Goal: Task Accomplishment & Management: Use online tool/utility

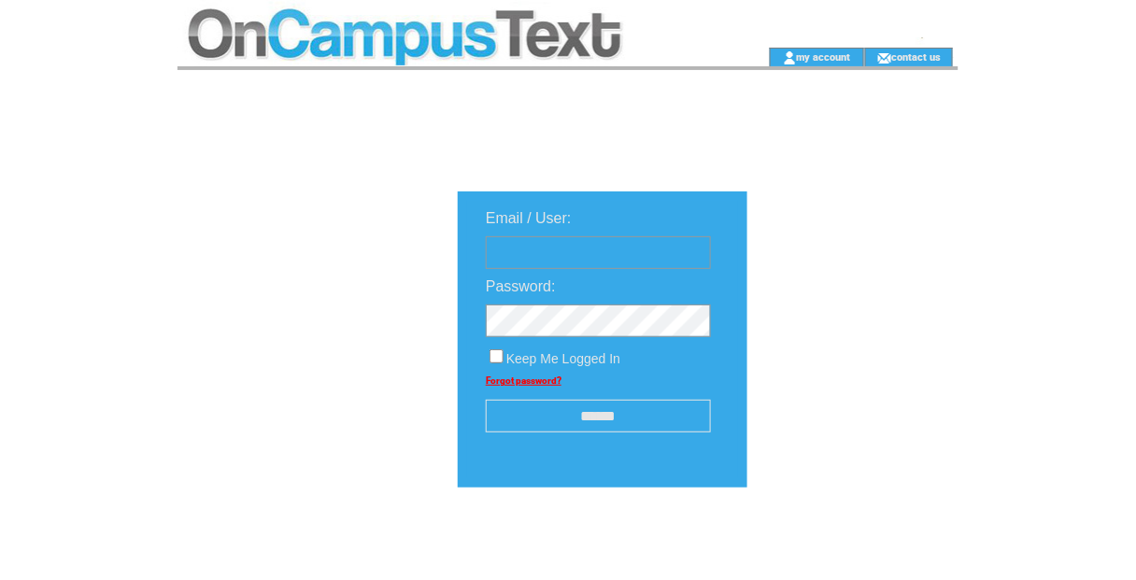
type input "********"
click at [586, 426] on input "******" at bounding box center [598, 416] width 225 height 33
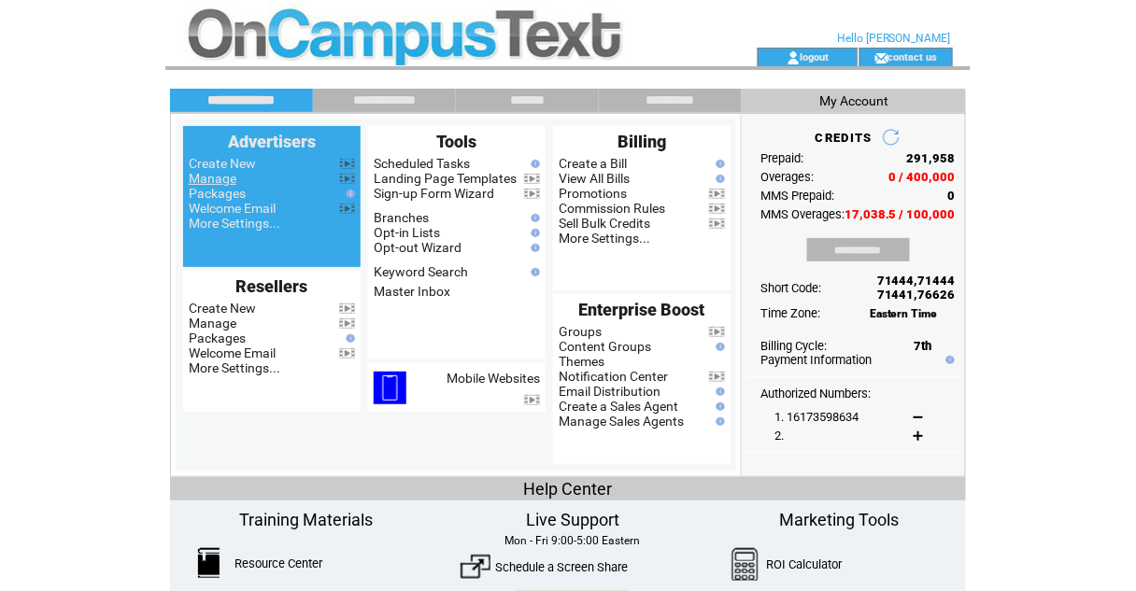
click at [206, 185] on link "Manage" at bounding box center [213, 178] width 48 height 15
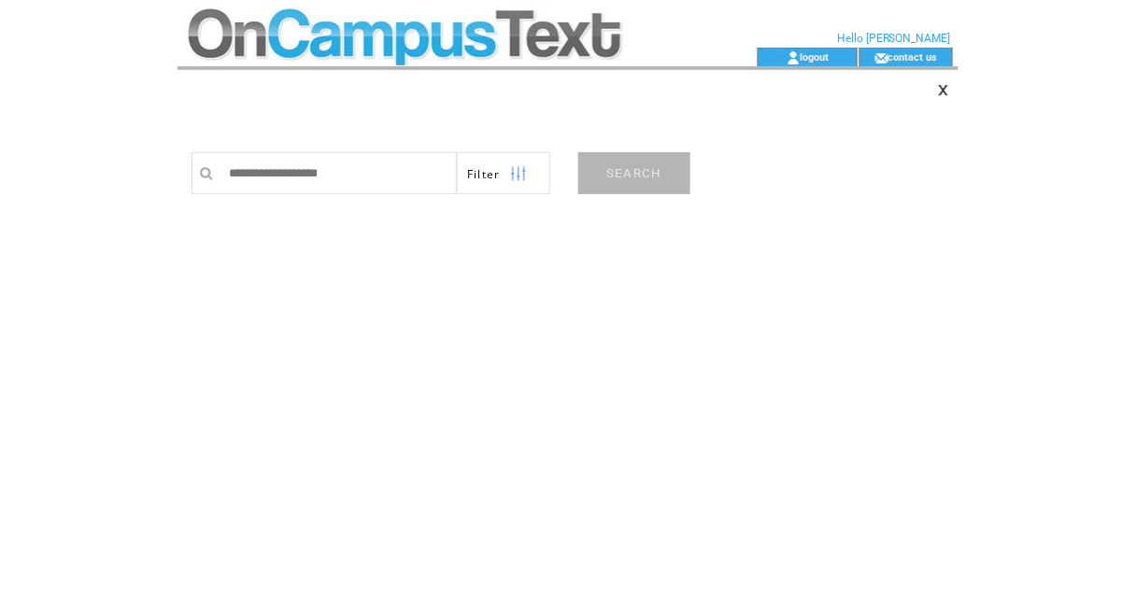
click at [296, 176] on input "text" at bounding box center [337, 173] width 237 height 42
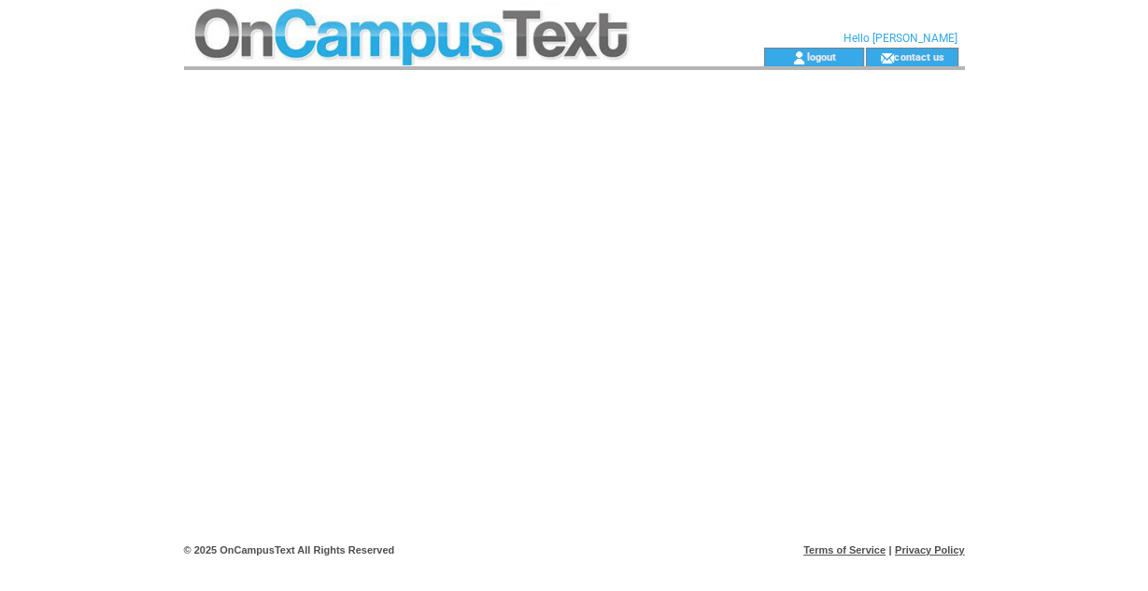
click at [398, 15] on td at bounding box center [440, 24] width 513 height 48
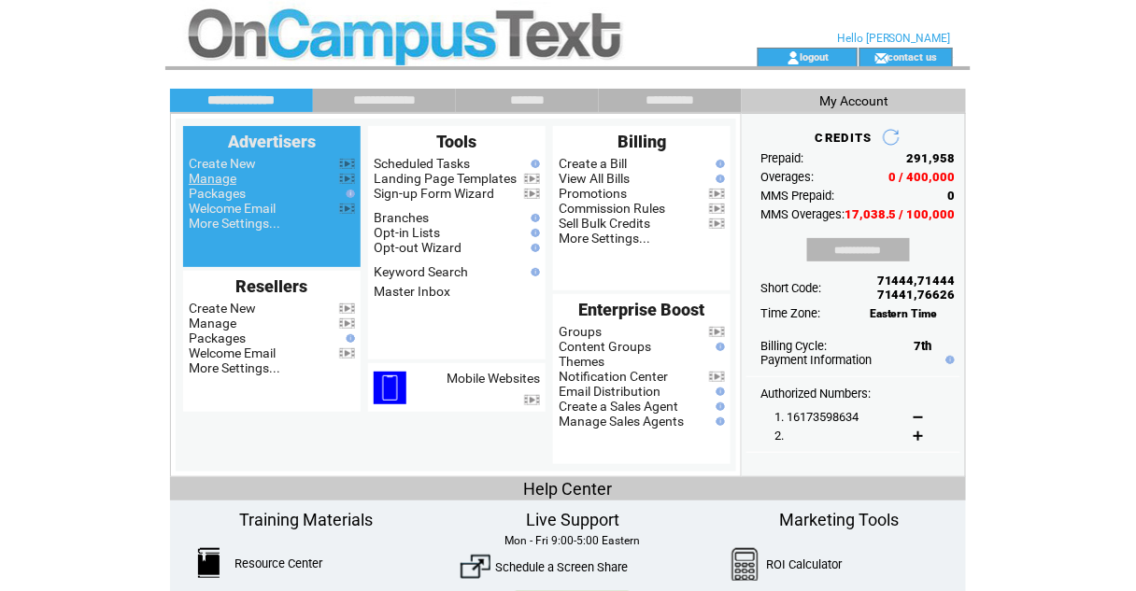
click at [218, 180] on link "Manage" at bounding box center [213, 178] width 48 height 15
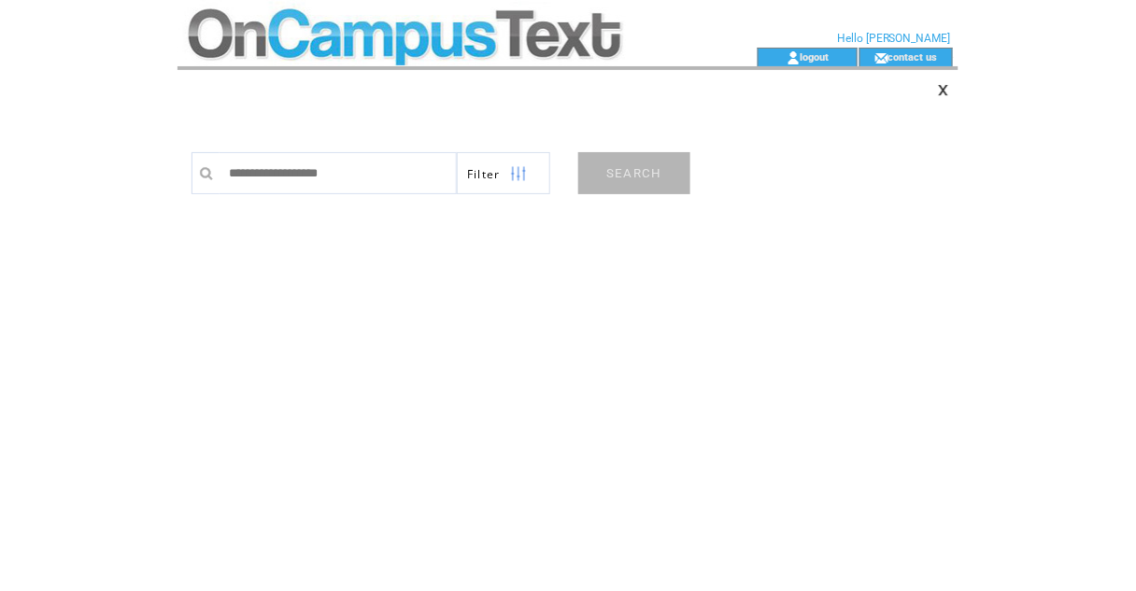
click at [257, 167] on input "text" at bounding box center [337, 173] width 237 height 42
type input "******"
click at [635, 164] on link "SEARCH" at bounding box center [634, 173] width 112 height 42
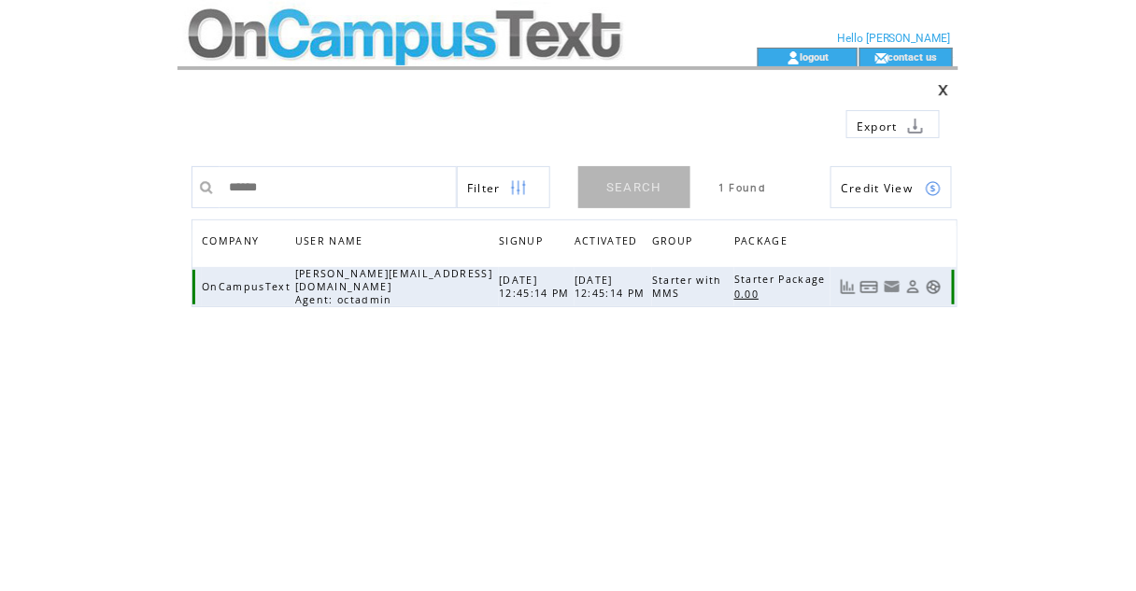
click at [938, 285] on link at bounding box center [934, 287] width 16 height 16
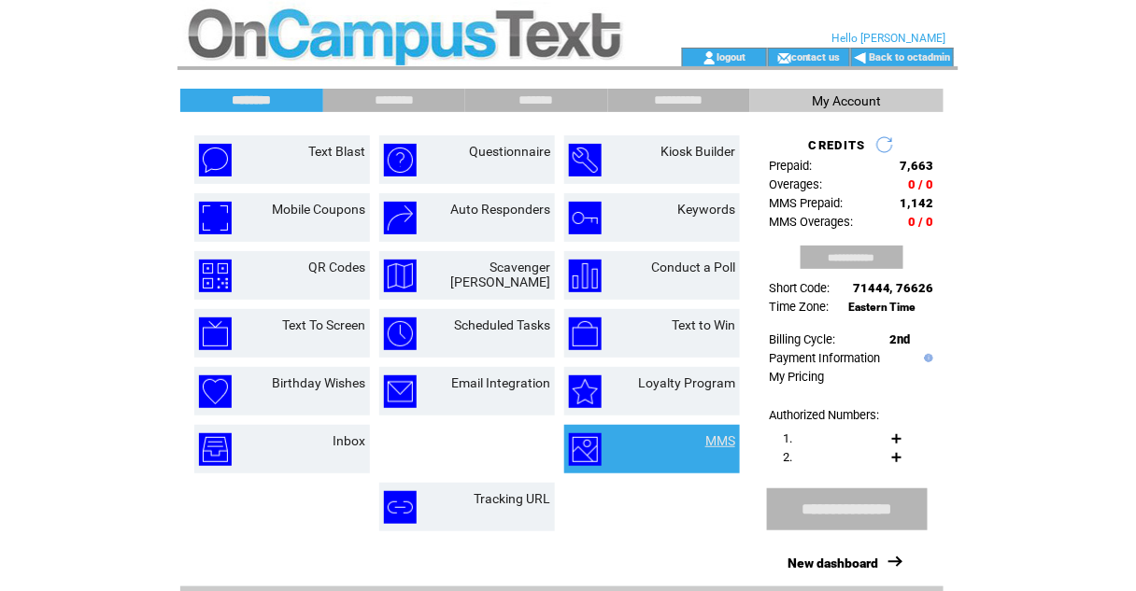
click at [721, 439] on link "MMS" at bounding box center [720, 440] width 30 height 15
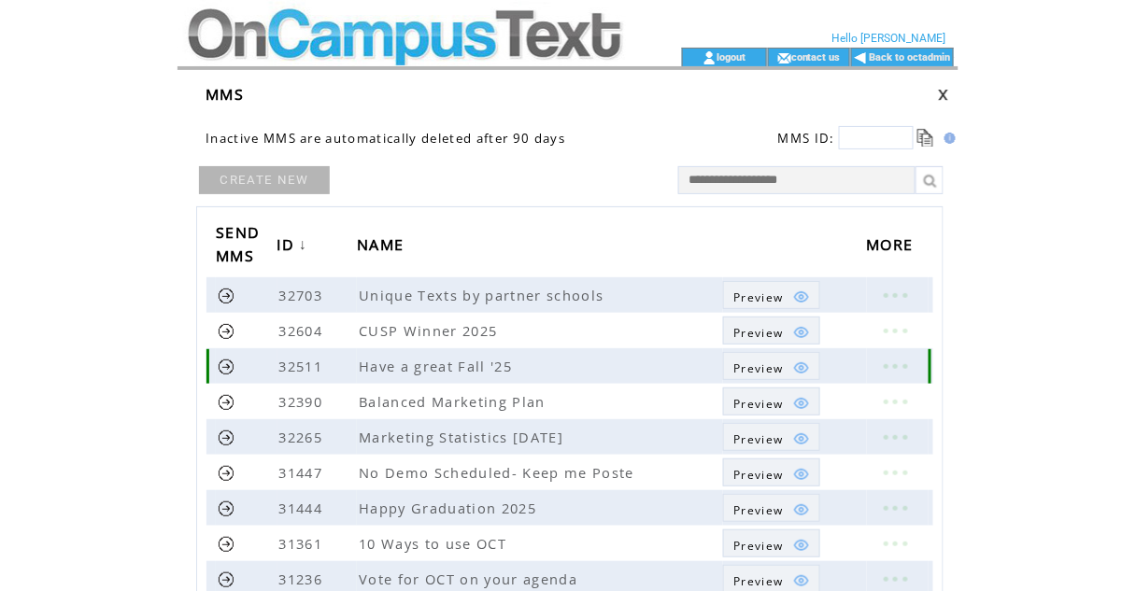
click at [755, 361] on span "Preview" at bounding box center [758, 369] width 50 height 16
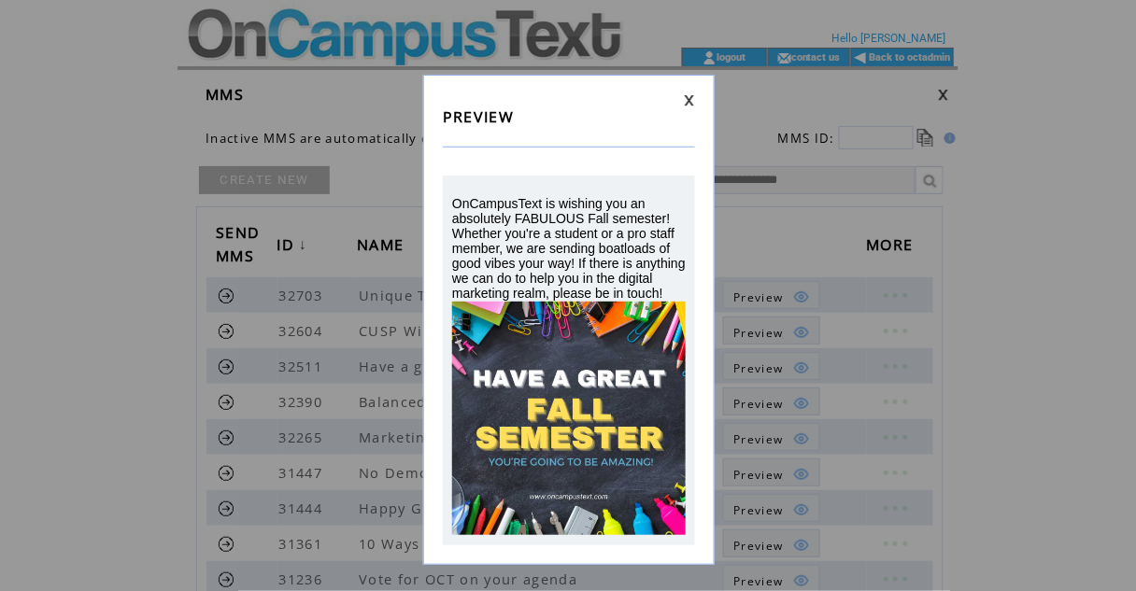
click at [686, 94] on link at bounding box center [689, 100] width 11 height 12
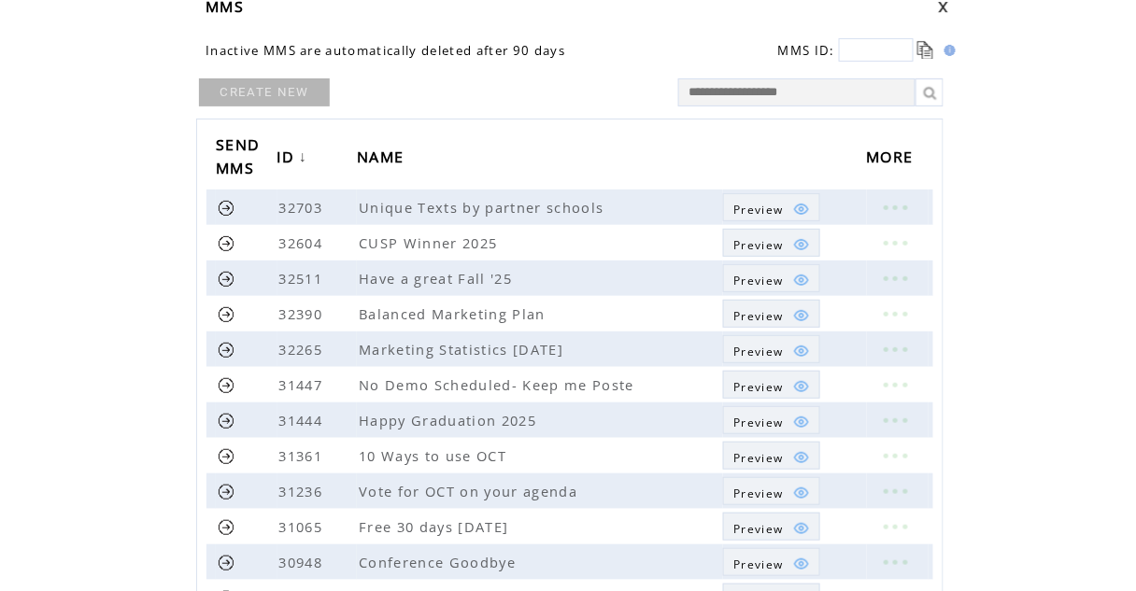
scroll to position [114, 0]
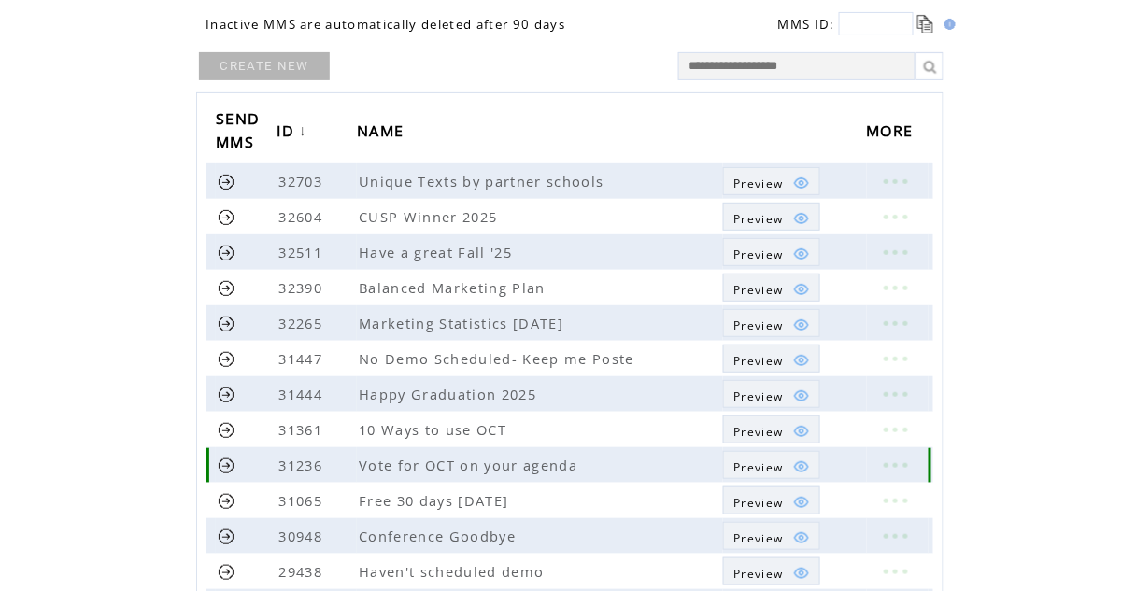
click at [747, 465] on span "Preview" at bounding box center [758, 468] width 50 height 16
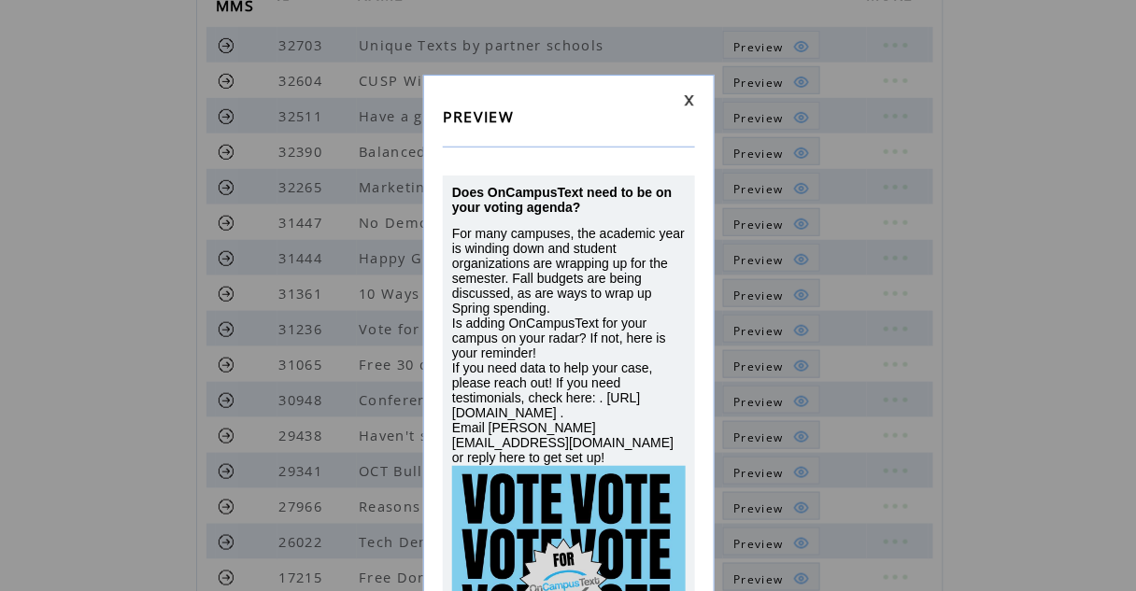
scroll to position [366, 0]
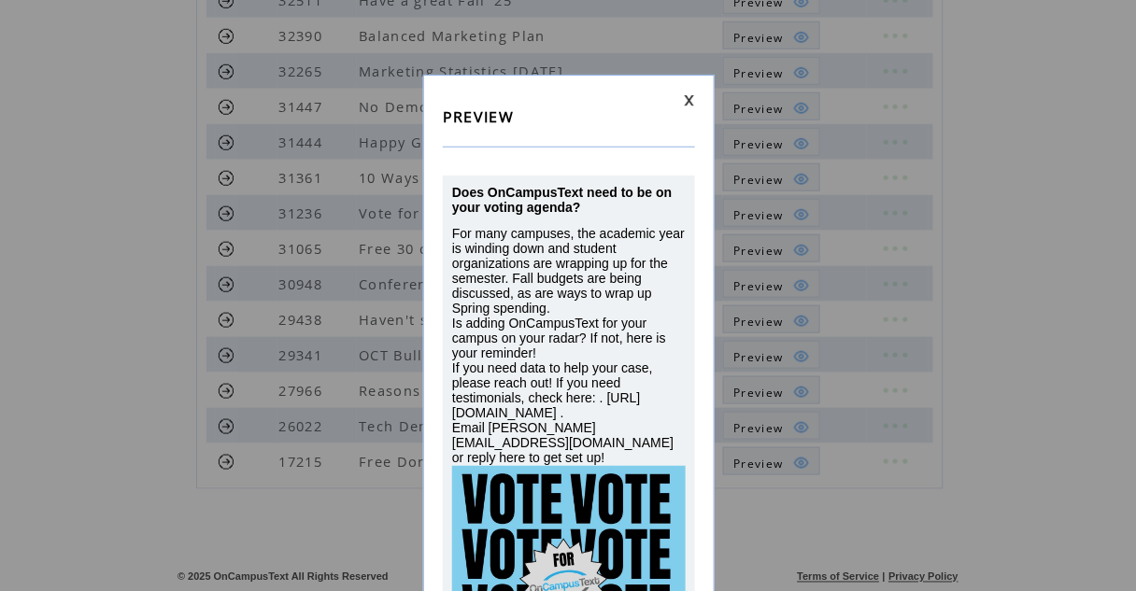
drag, startPoint x: 658, startPoint y: 424, endPoint x: 453, endPoint y: 422, distance: 204.5
click at [453, 422] on span "For many campuses, the academic year is winding down and student organizations …" at bounding box center [568, 345] width 233 height 239
drag, startPoint x: 453, startPoint y: 422, endPoint x: 654, endPoint y: 424, distance: 200.8
click at [654, 424] on span "For many campuses, the academic year is winding down and student organizations …" at bounding box center [568, 345] width 233 height 239
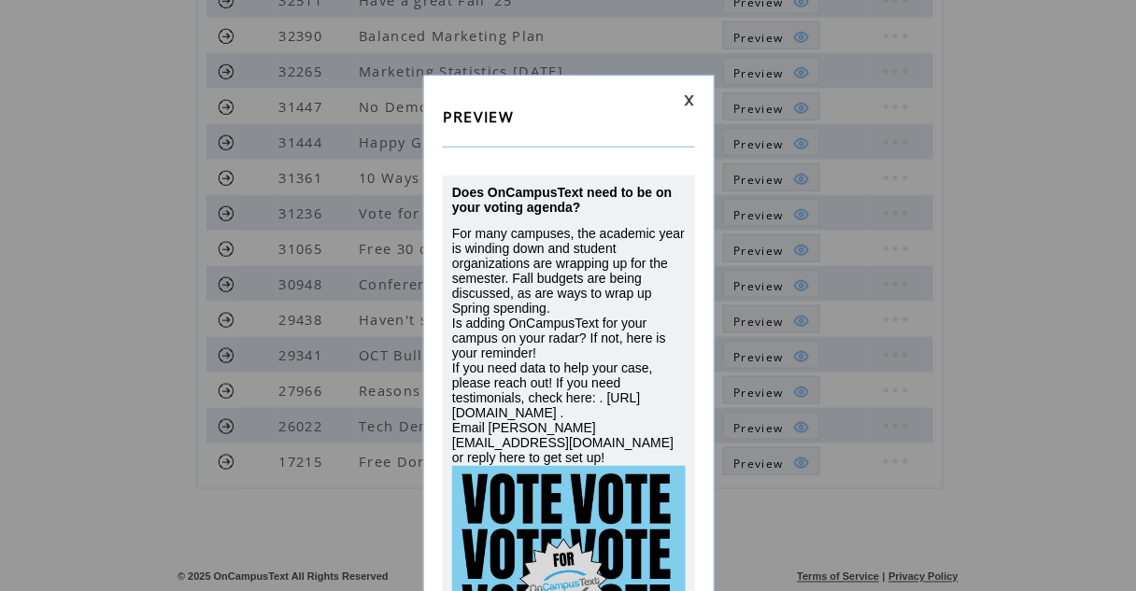
copy span "https://m.octxt.me/s/MkU:@USR@"
click at [695, 95] on div "PREVIEW Does OnCampusText need to be on your voting agenda? For many campuses, …" at bounding box center [568, 402] width 291 height 655
click at [689, 98] on link at bounding box center [689, 100] width 11 height 12
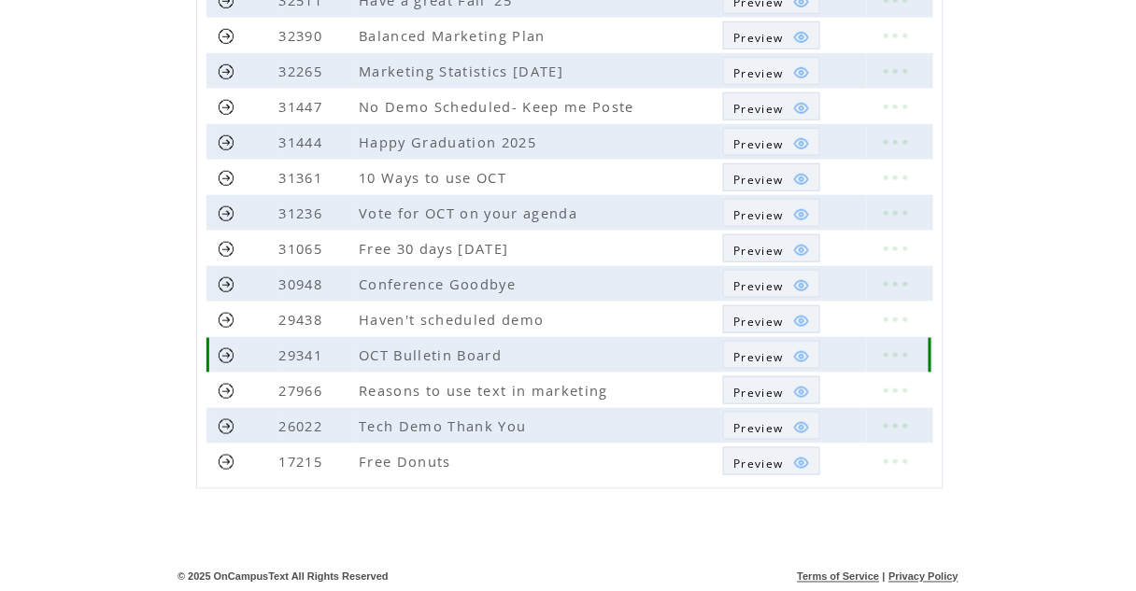
click at [771, 351] on span "Preview" at bounding box center [758, 357] width 50 height 16
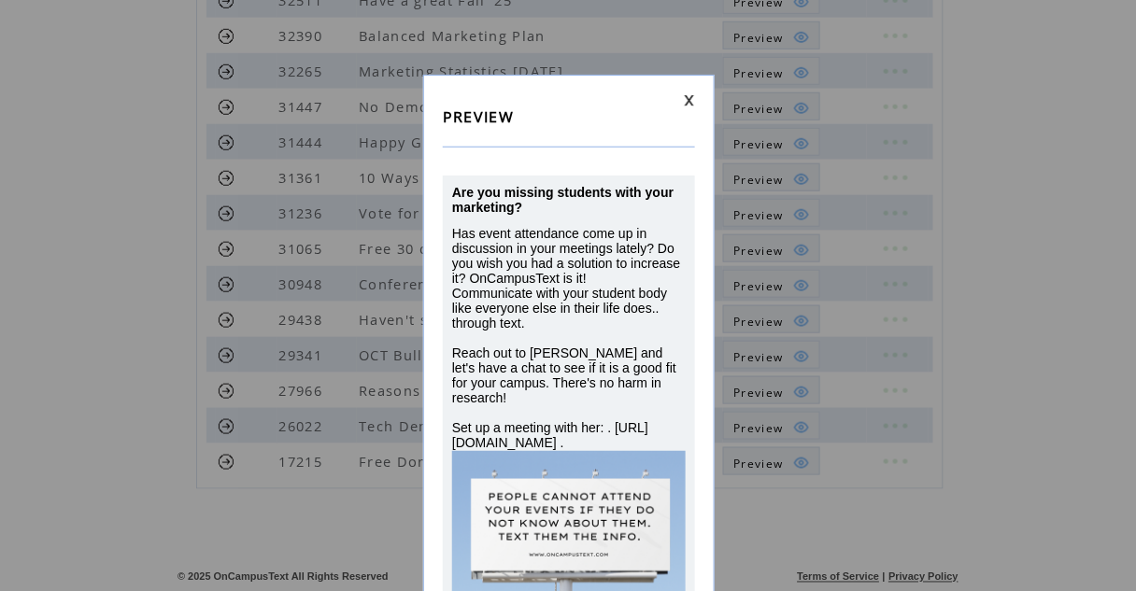
click at [689, 102] on link at bounding box center [689, 100] width 11 height 12
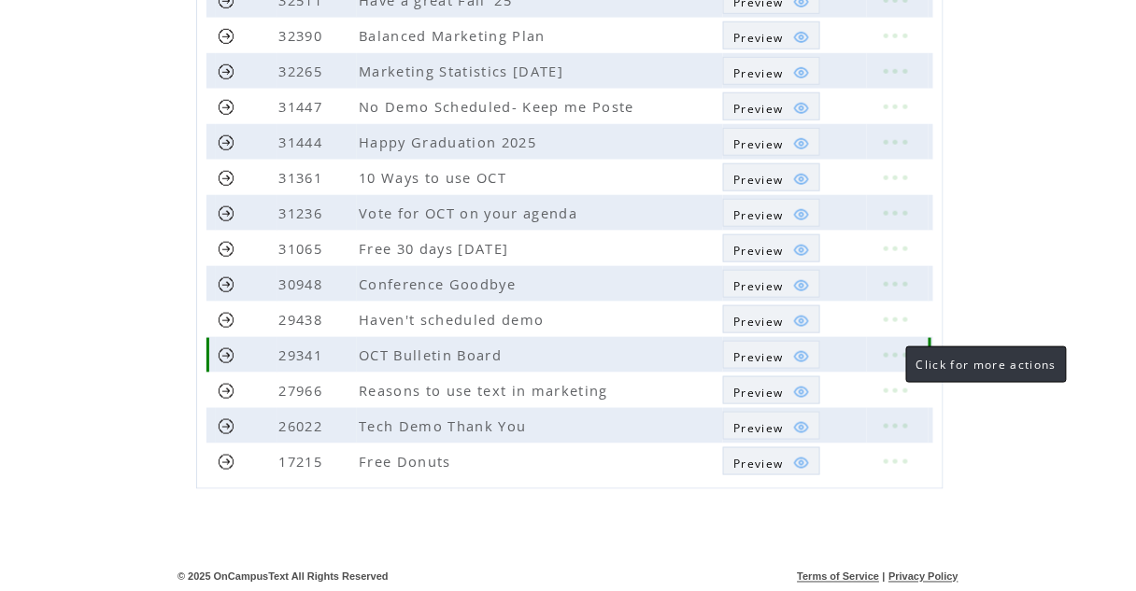
click at [888, 356] on link at bounding box center [895, 355] width 56 height 24
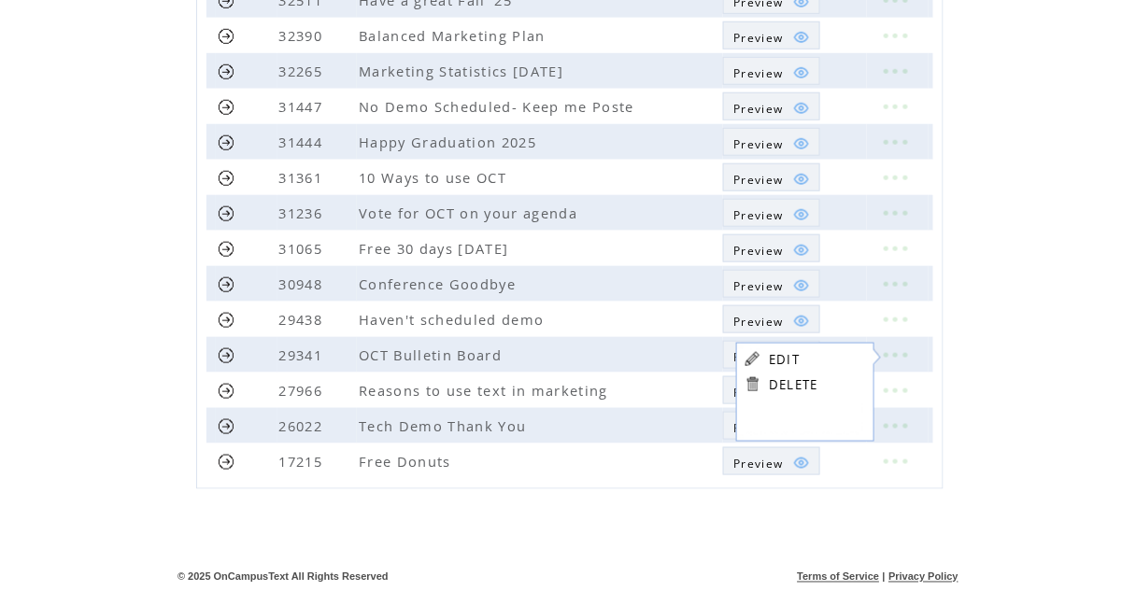
click at [765, 354] on table "EDIT DELETE" at bounding box center [781, 372] width 90 height 58
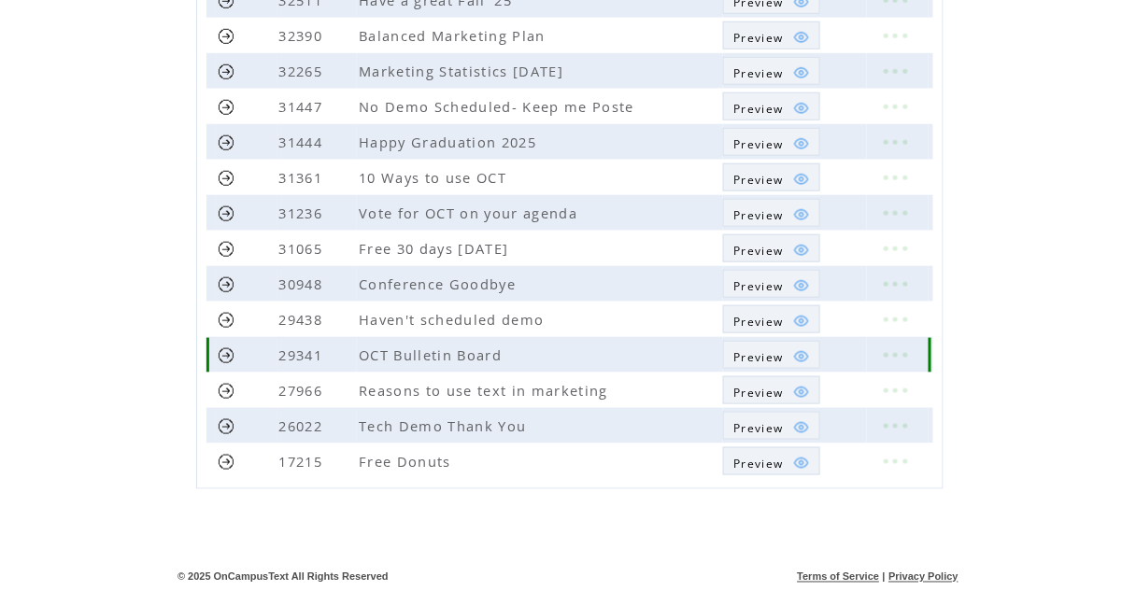
click at [765, 354] on span "Preview" at bounding box center [758, 357] width 50 height 16
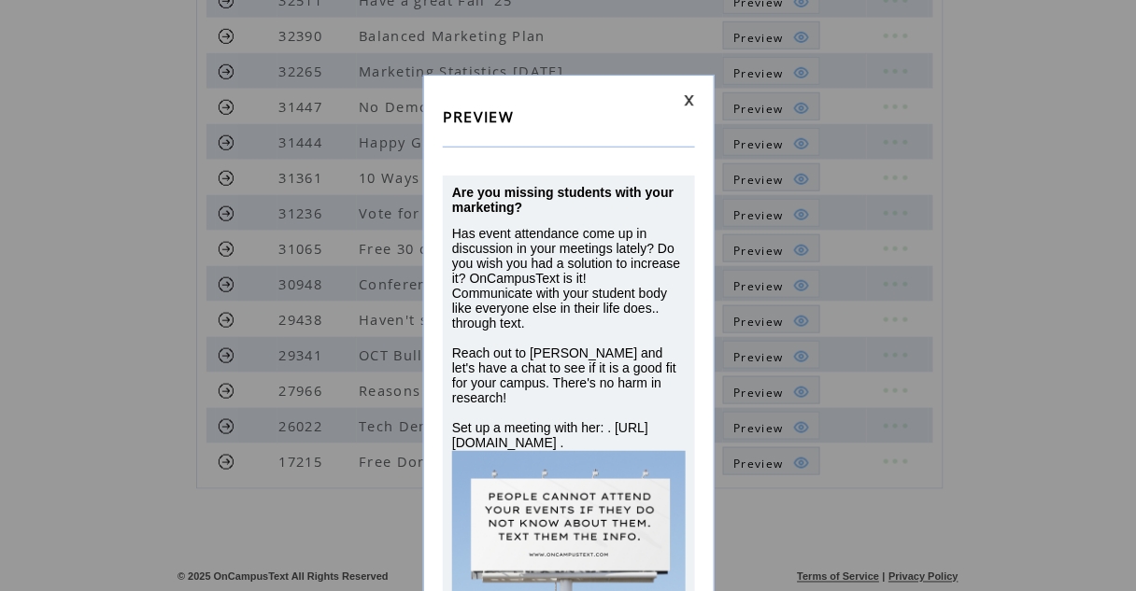
click at [686, 94] on link at bounding box center [689, 100] width 11 height 12
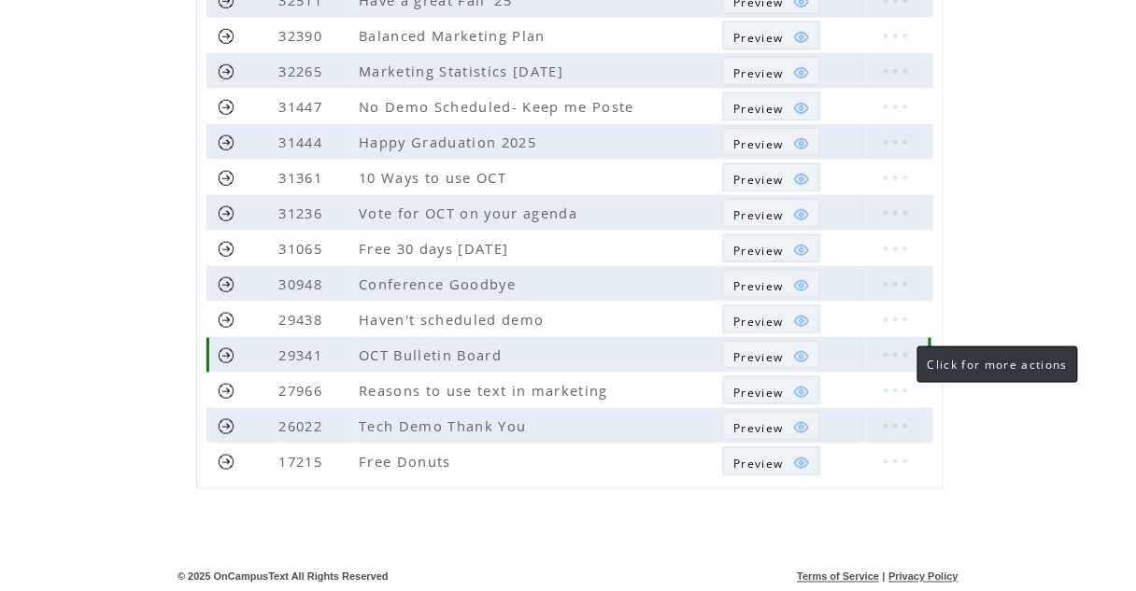
click at [898, 355] on link at bounding box center [895, 355] width 56 height 24
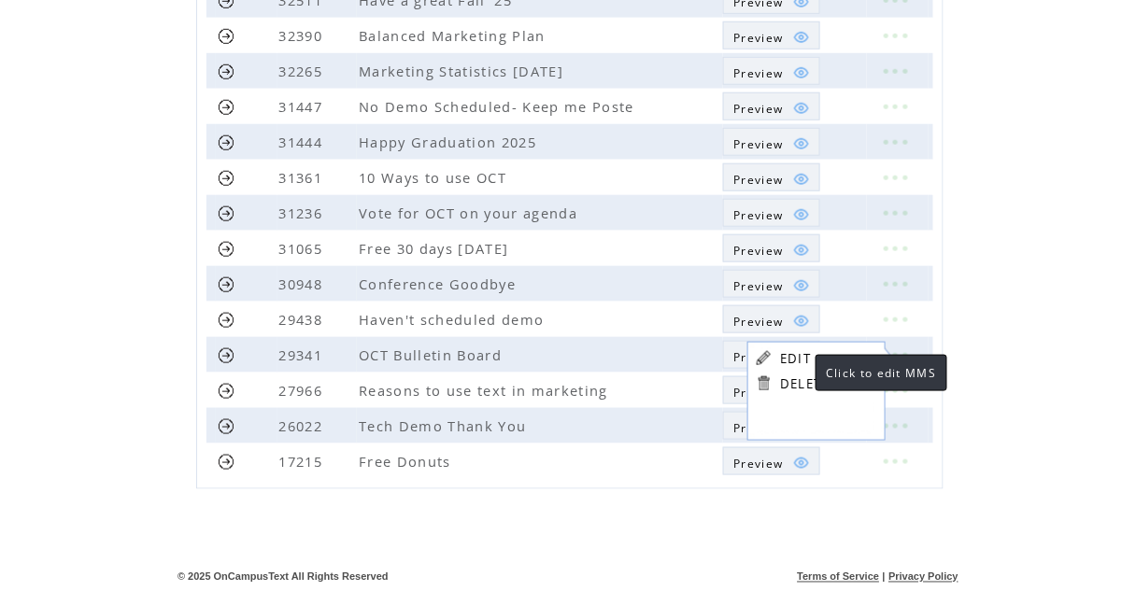
click at [797, 361] on link "EDIT" at bounding box center [795, 358] width 31 height 17
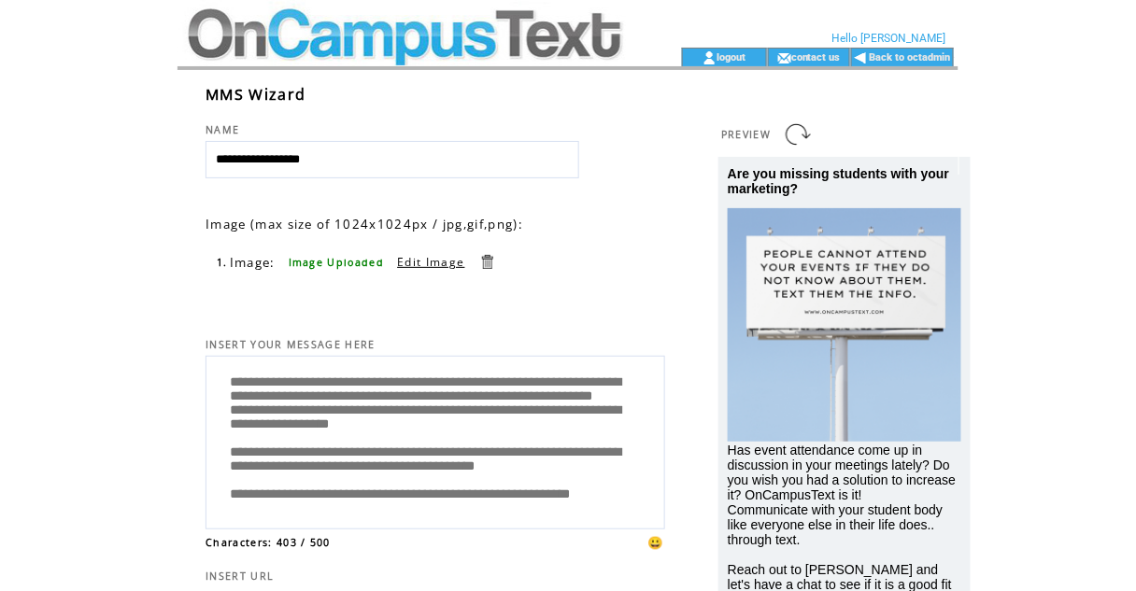
drag, startPoint x: 297, startPoint y: 401, endPoint x: 227, endPoint y: 408, distance: 70.4
click at [227, 408] on textarea "**********" at bounding box center [435, 440] width 439 height 158
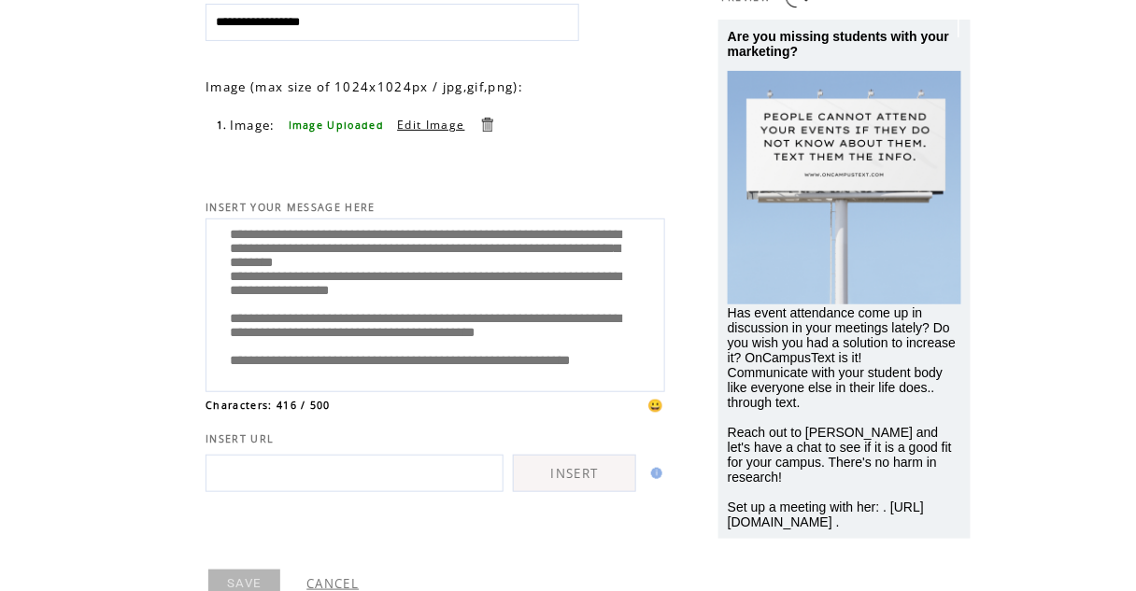
scroll to position [141, 0]
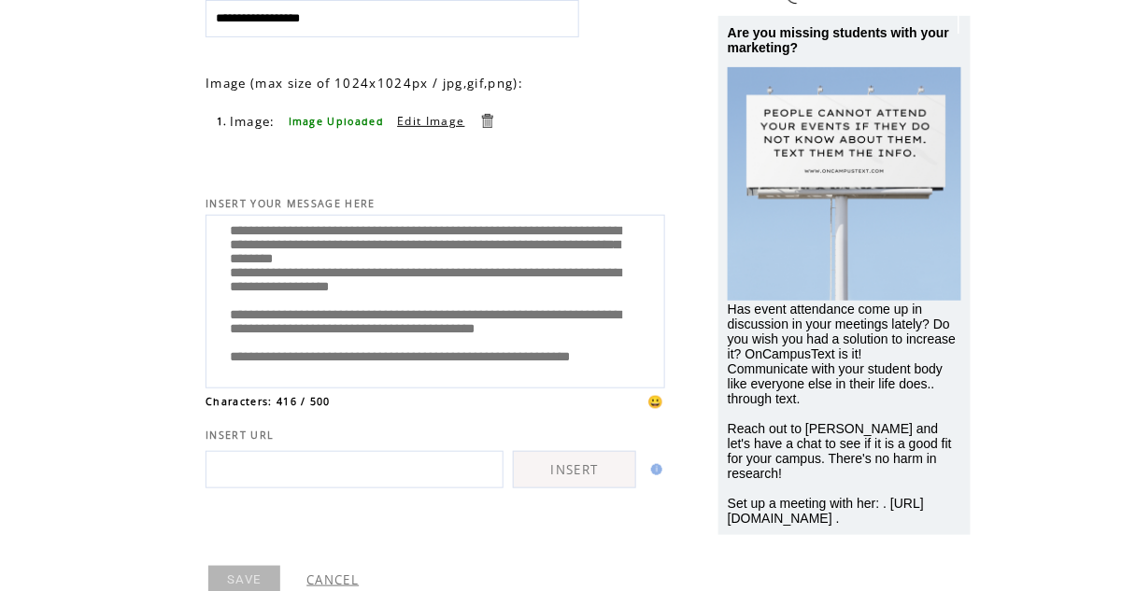
type textarea "**********"
click at [242, 579] on link "SAVE" at bounding box center [244, 580] width 72 height 28
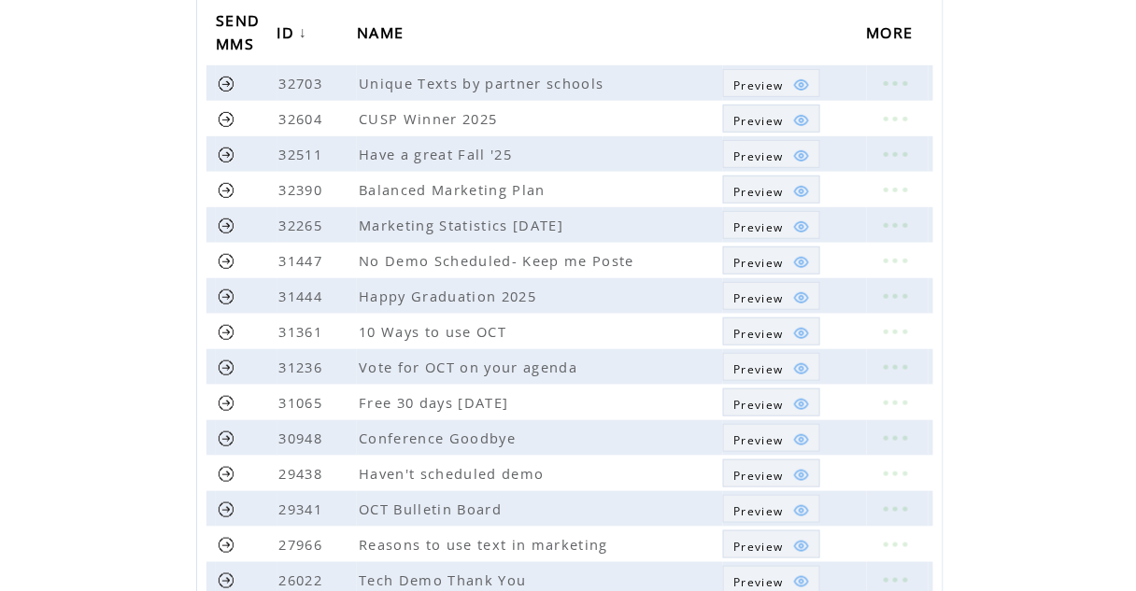
scroll to position [214, 0]
click at [231, 505] on link at bounding box center [227, 508] width 18 height 18
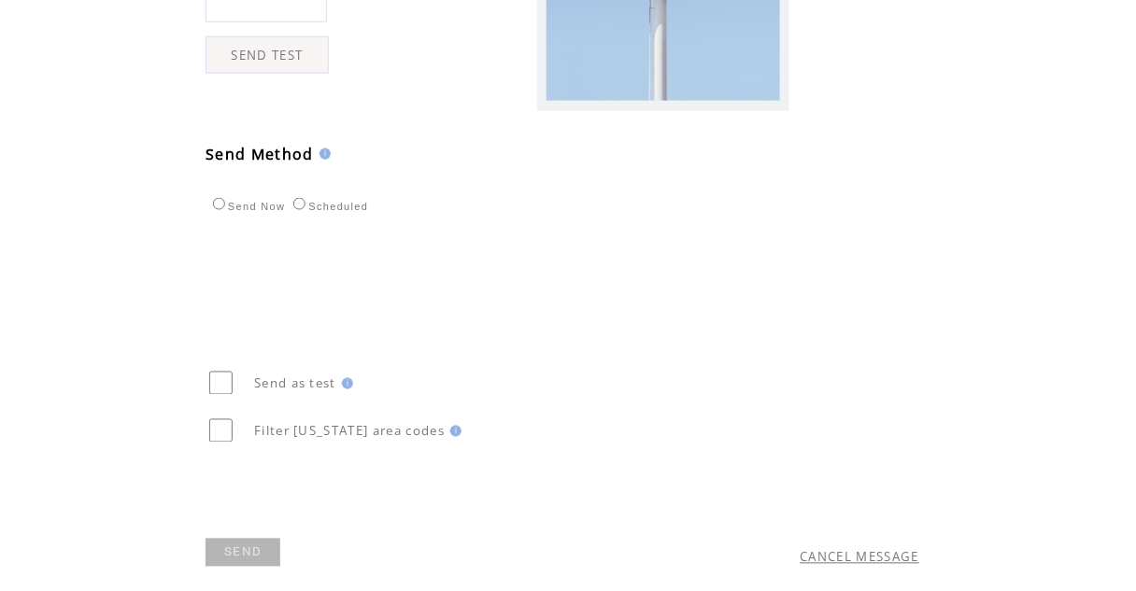
scroll to position [582, 0]
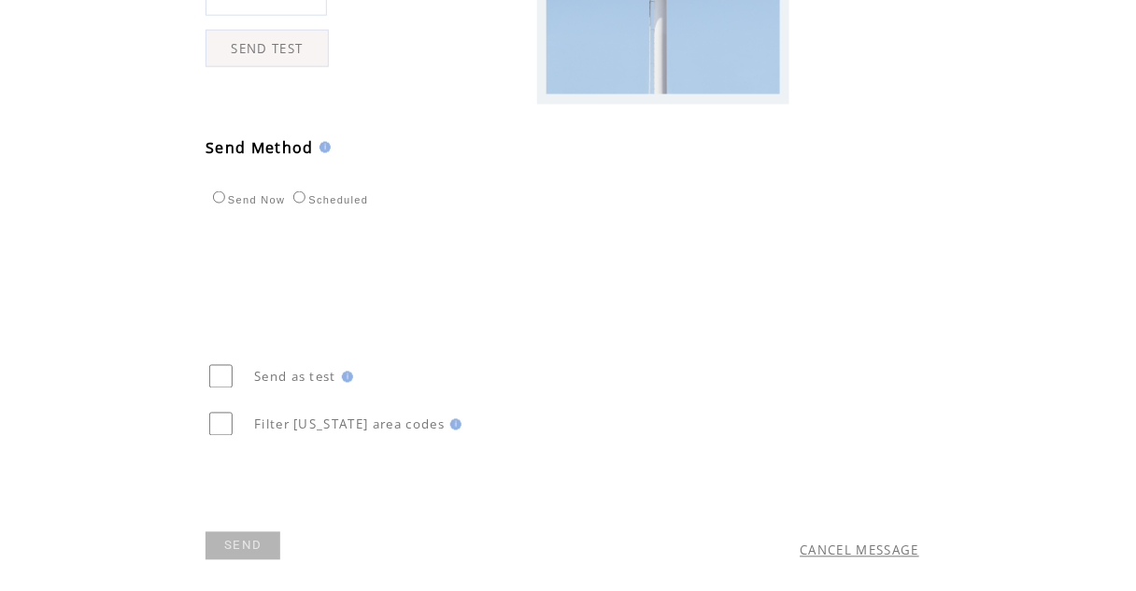
click at [251, 549] on link "SEND" at bounding box center [242, 546] width 75 height 28
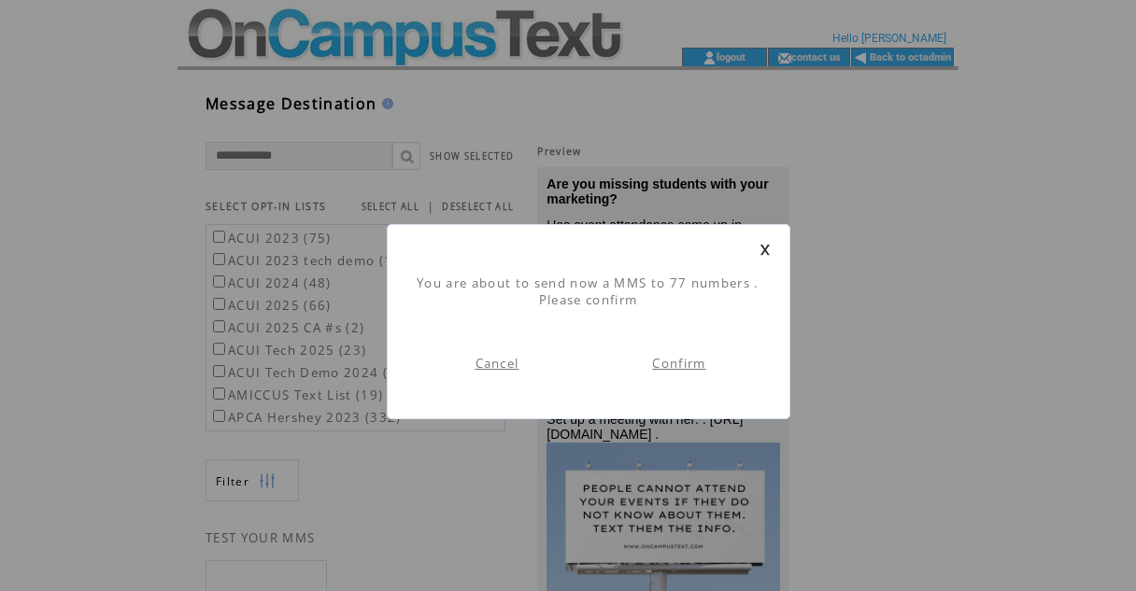
scroll to position [1, 0]
click at [669, 356] on link "Confirm" at bounding box center [678, 363] width 53 height 17
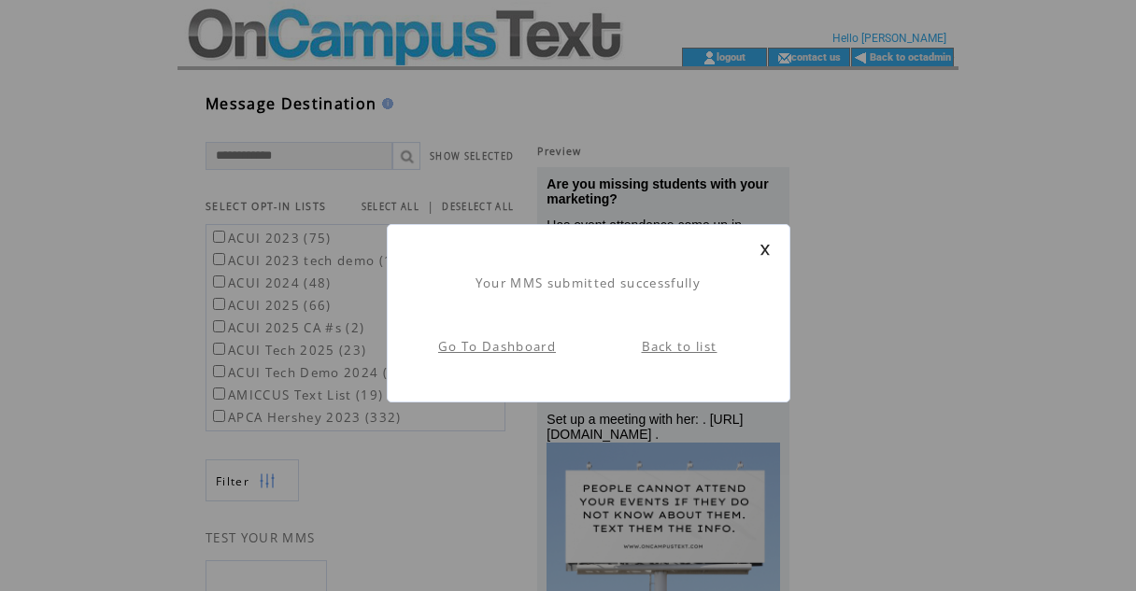
scroll to position [1, 0]
click at [664, 345] on link "Back to list" at bounding box center [680, 346] width 76 height 17
